Goal: Task Accomplishment & Management: Use online tool/utility

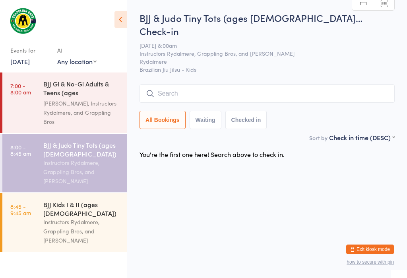
click at [205, 84] on input "search" at bounding box center [267, 93] width 255 height 18
click at [87, 158] on div "Instructors Rydalmere, Grappling Bros, and [PERSON_NAME]" at bounding box center [81, 171] width 77 height 27
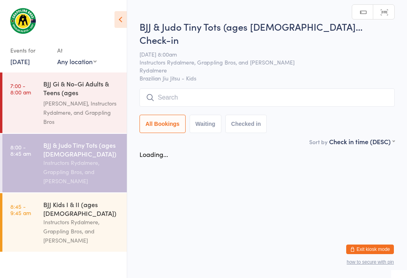
scroll to position [0, 0]
click at [98, 228] on div "Instructors Rydalmere, Grappling Bros, and [PERSON_NAME]" at bounding box center [81, 230] width 77 height 27
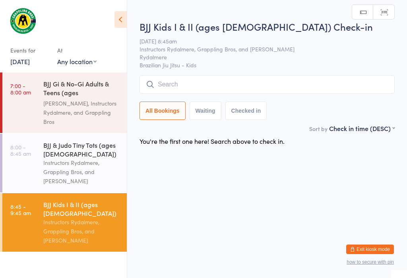
click at [82, 181] on div "Instructors Rydalmere, Grappling Bros, and [PERSON_NAME]" at bounding box center [81, 171] width 77 height 27
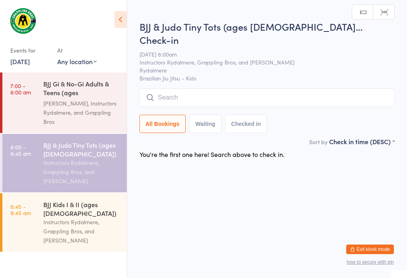
click at [203, 88] on input "search" at bounding box center [267, 97] width 255 height 18
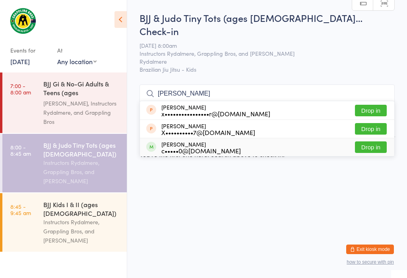
type input "[PERSON_NAME]"
click at [186, 147] on div "c•••••0@[DOMAIN_NAME]" at bounding box center [201, 150] width 80 height 6
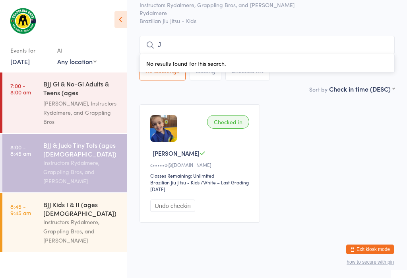
scroll to position [55, 0]
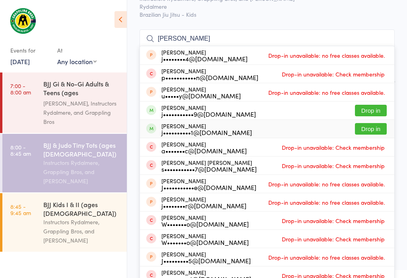
type input "[PERSON_NAME]"
click at [373, 123] on button "Drop in" at bounding box center [371, 129] width 32 height 12
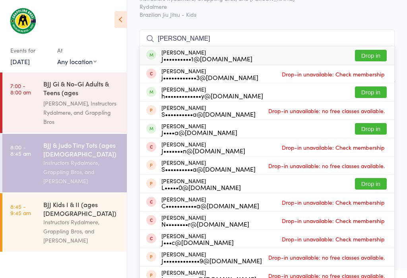
type input "[PERSON_NAME]"
click at [366, 46] on div "[PERSON_NAME] J••••••••••1@[DOMAIN_NAME] Drop in" at bounding box center [267, 55] width 254 height 18
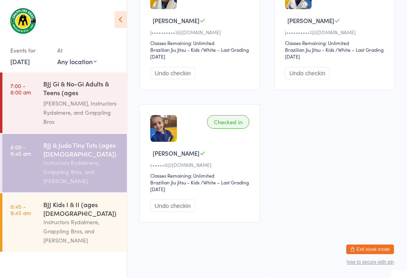
scroll to position [166, 0]
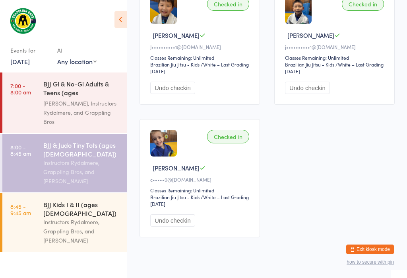
click at [89, 100] on div "[PERSON_NAME], Instructors Rydalmere, and Grappling Bros" at bounding box center [81, 112] width 77 height 27
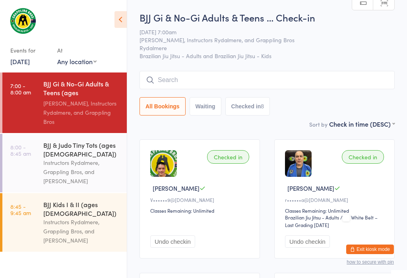
scroll to position [1, 0]
click at [64, 169] on div "Instructors Rydalmere, Grappling Bros, and [PERSON_NAME]" at bounding box center [81, 171] width 77 height 27
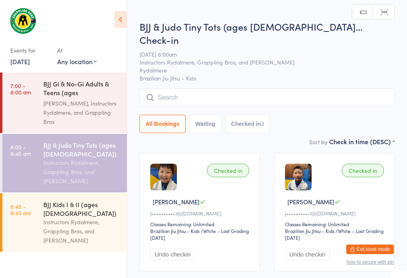
click at [227, 88] on input "search" at bounding box center [267, 97] width 255 height 18
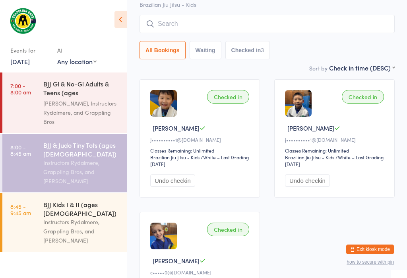
scroll to position [76, 0]
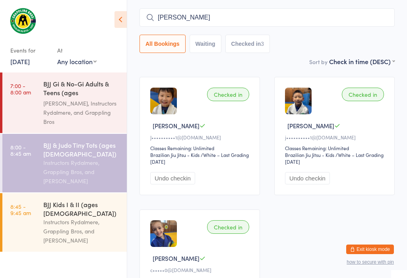
type input "Leonardo"
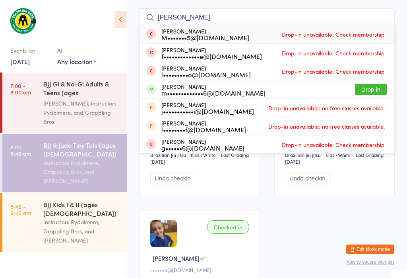
click at [371, 84] on button "Drop in" at bounding box center [371, 90] width 32 height 12
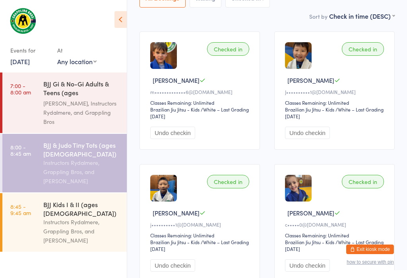
scroll to position [122, 0]
click at [49, 217] on div "Instructors Rydalmere, Grappling Bros, and [PERSON_NAME]" at bounding box center [81, 230] width 77 height 27
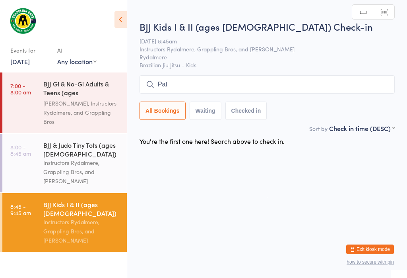
scroll to position [31, 0]
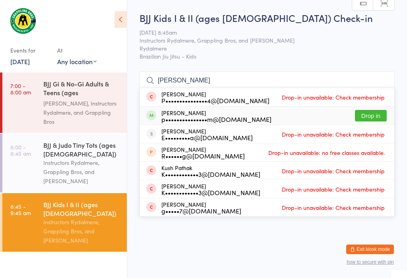
type input "Patrick"
click at [382, 110] on button "Drop in" at bounding box center [371, 116] width 32 height 12
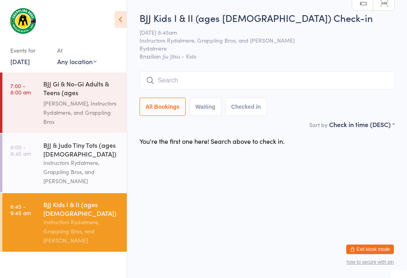
scroll to position [0, 0]
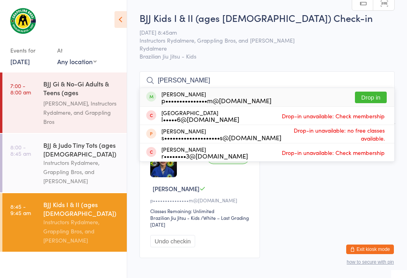
type input "Harry"
click at [369, 94] on button "Drop in" at bounding box center [371, 97] width 32 height 12
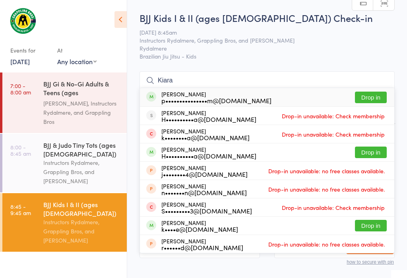
type input "Kiara"
click at [376, 95] on button "Drop in" at bounding box center [371, 97] width 32 height 12
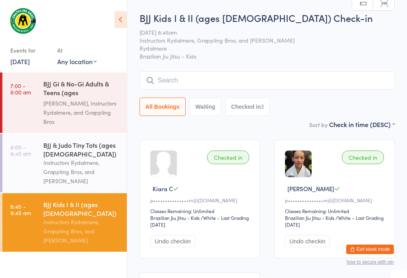
click at [173, 80] on input "search" at bounding box center [267, 80] width 255 height 18
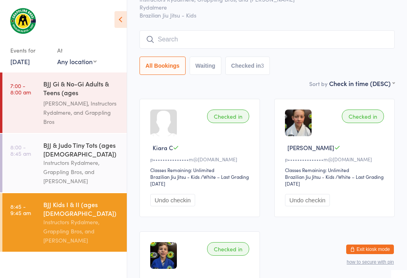
scroll to position [72, 0]
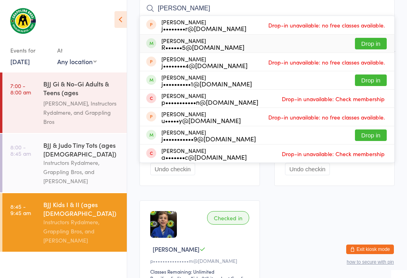
type input "Jake"
click at [365, 45] on button "Drop in" at bounding box center [371, 44] width 32 height 12
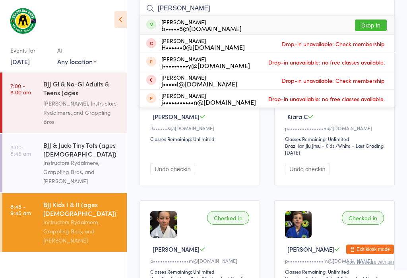
type input "Jensen"
click at [381, 19] on button "Drop in" at bounding box center [371, 25] width 32 height 12
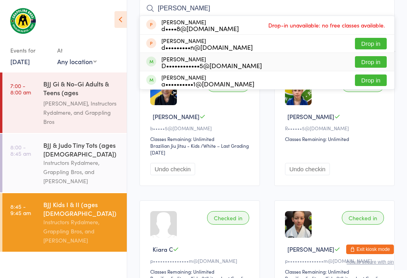
type input "Dylan"
click at [152, 61] on span at bounding box center [151, 61] width 10 height 10
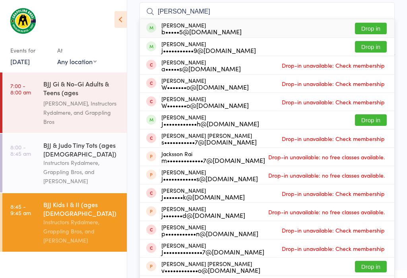
scroll to position [65, 0]
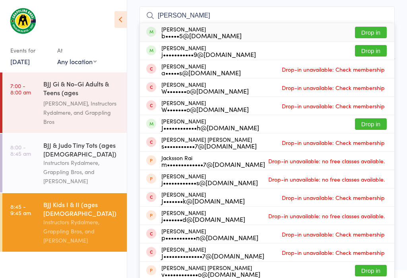
type input "Jameson"
click at [376, 28] on button "Drop in" at bounding box center [371, 33] width 32 height 12
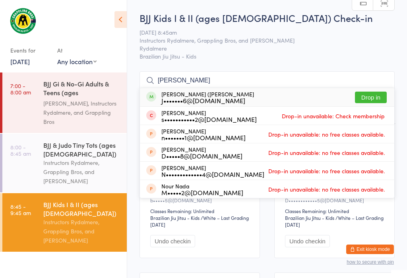
scroll to position [0, 0]
type input "Nate"
click at [368, 99] on button "Drop in" at bounding box center [371, 97] width 32 height 12
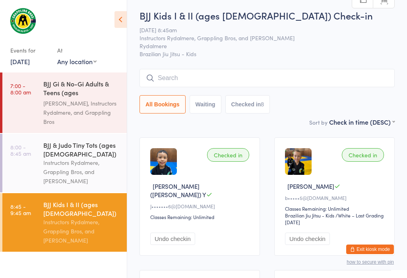
click at [324, 80] on input "search" at bounding box center [267, 78] width 255 height 18
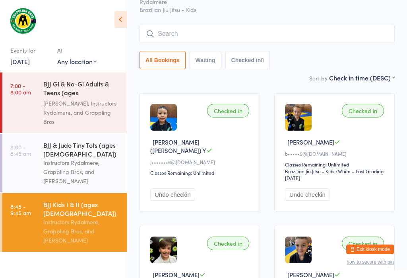
scroll to position [63, 0]
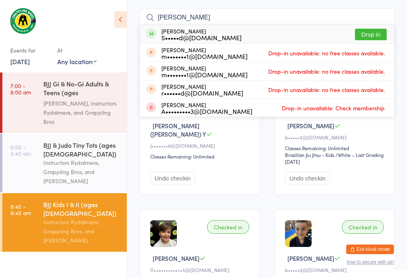
type input "Mika"
click at [369, 36] on button "Drop in" at bounding box center [371, 35] width 32 height 12
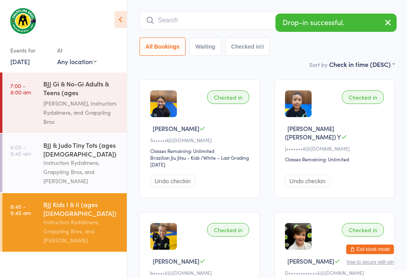
scroll to position [58, 0]
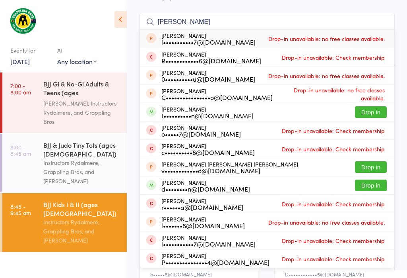
type input "Lucas"
click at [375, 113] on button "Drop in" at bounding box center [371, 112] width 32 height 12
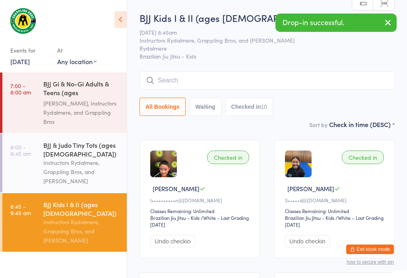
scroll to position [0, 0]
